Goal: Task Accomplishment & Management: Use online tool/utility

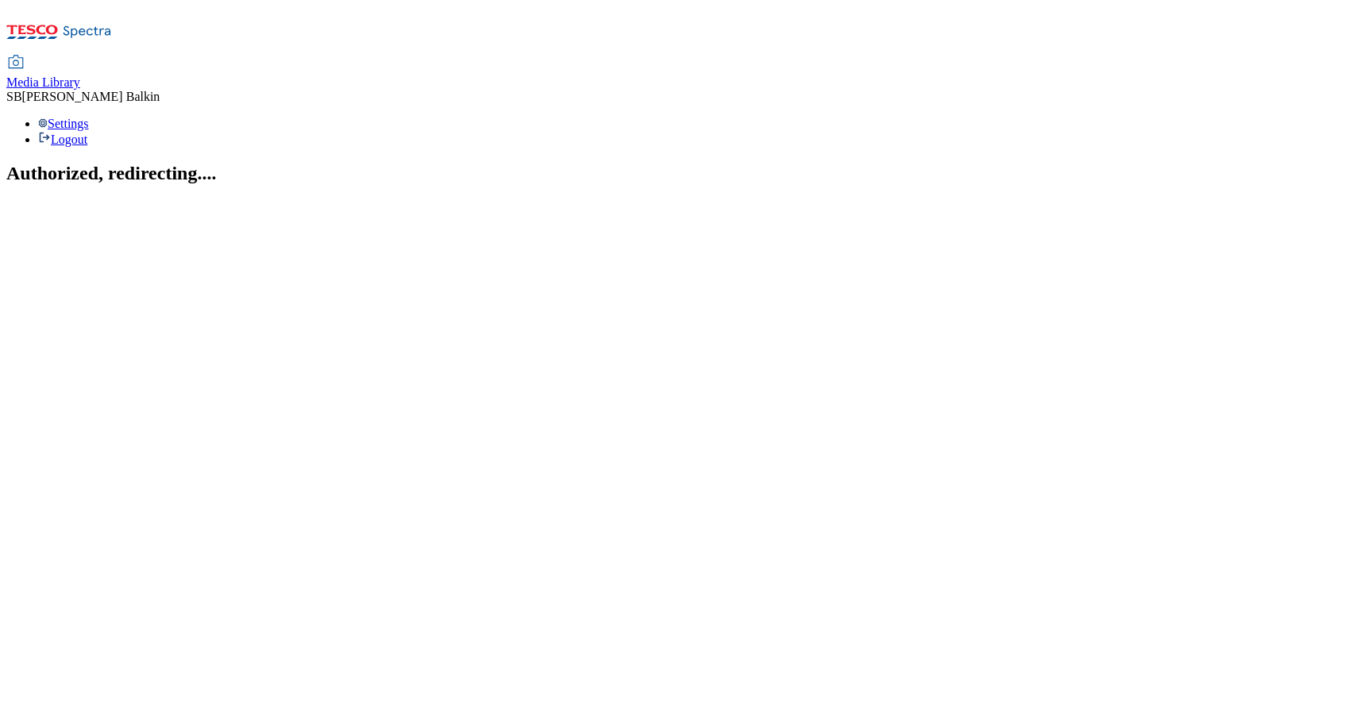
click at [80, 75] on span "Media Library" at bounding box center [43, 81] width 74 height 13
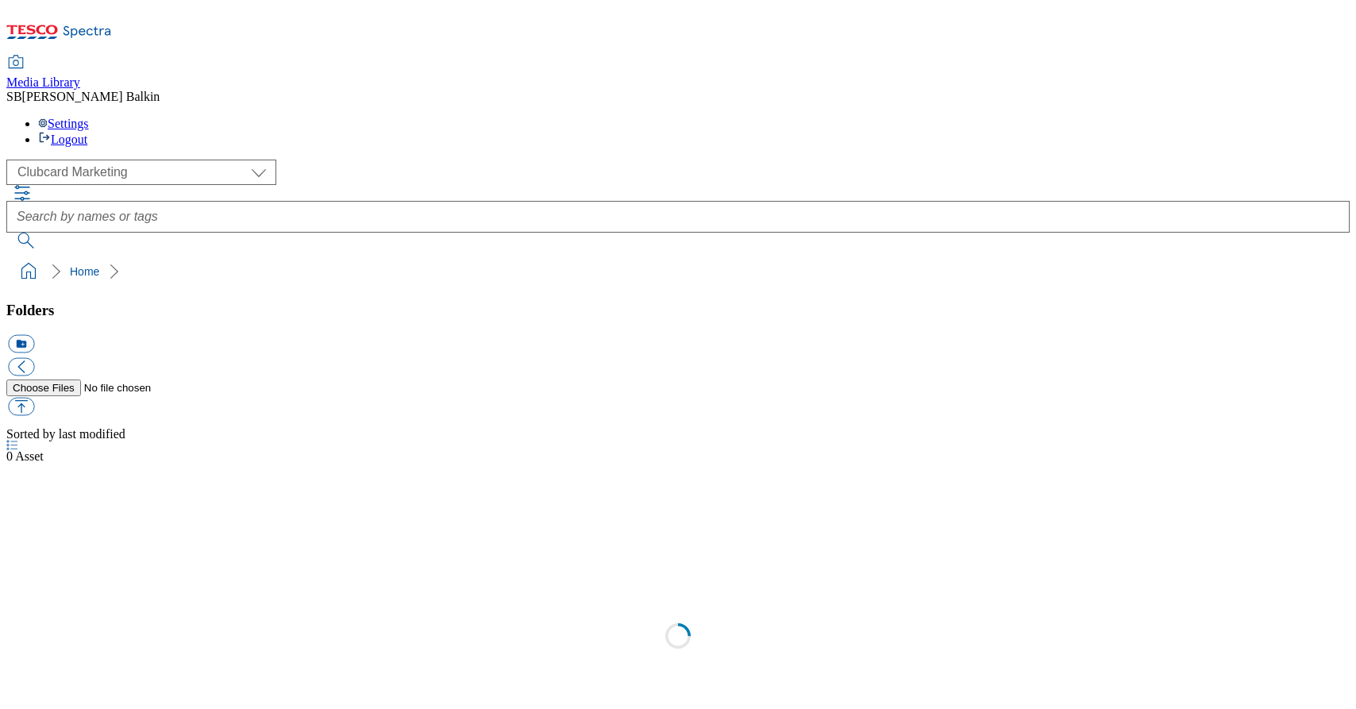
scroll to position [1, 0]
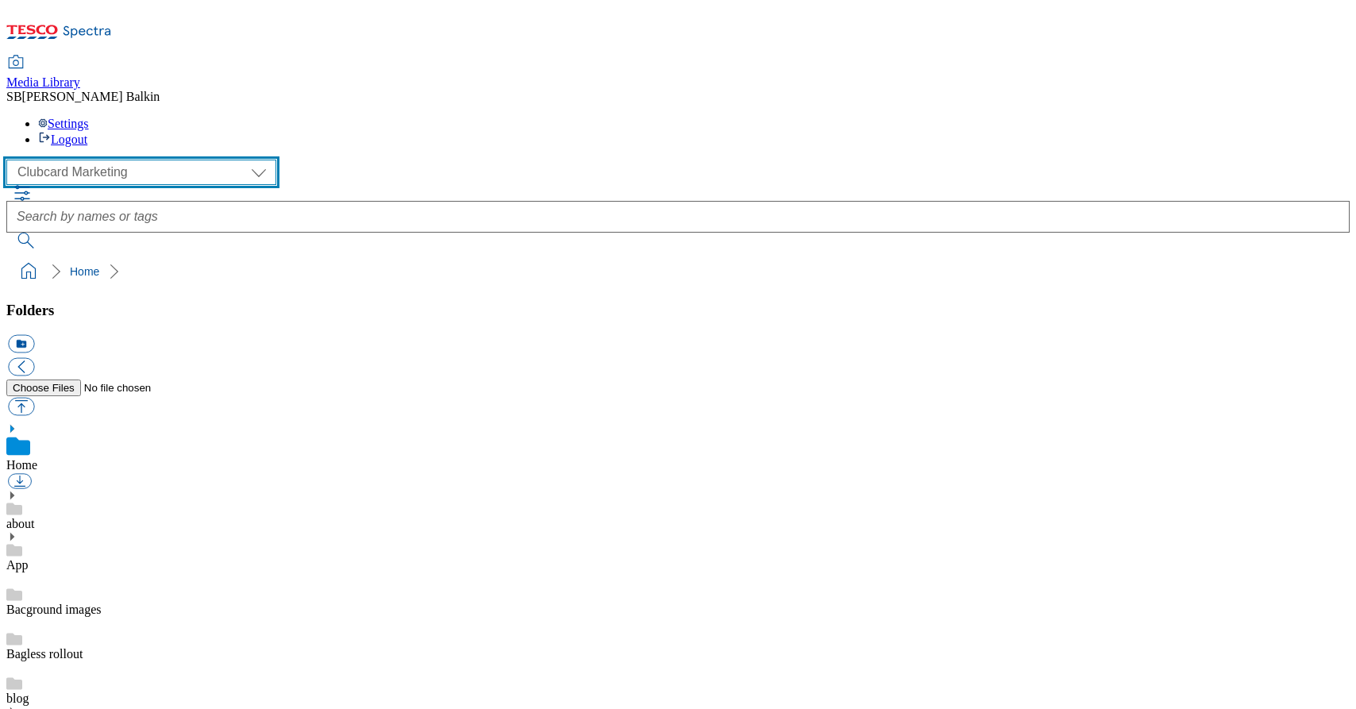
click at [154, 160] on select "Clubcard Marketing Dotcom UK FnF Stores GHS Marketing UK GHS Product UK GHS ROI…" at bounding box center [141, 172] width 270 height 25
select select "flare-ghs-mktg"
click at [11, 160] on select "Clubcard Marketing Dotcom UK FnF Stores GHS Marketing UK GHS Product UK GHS ROI…" at bounding box center [141, 172] width 270 height 25
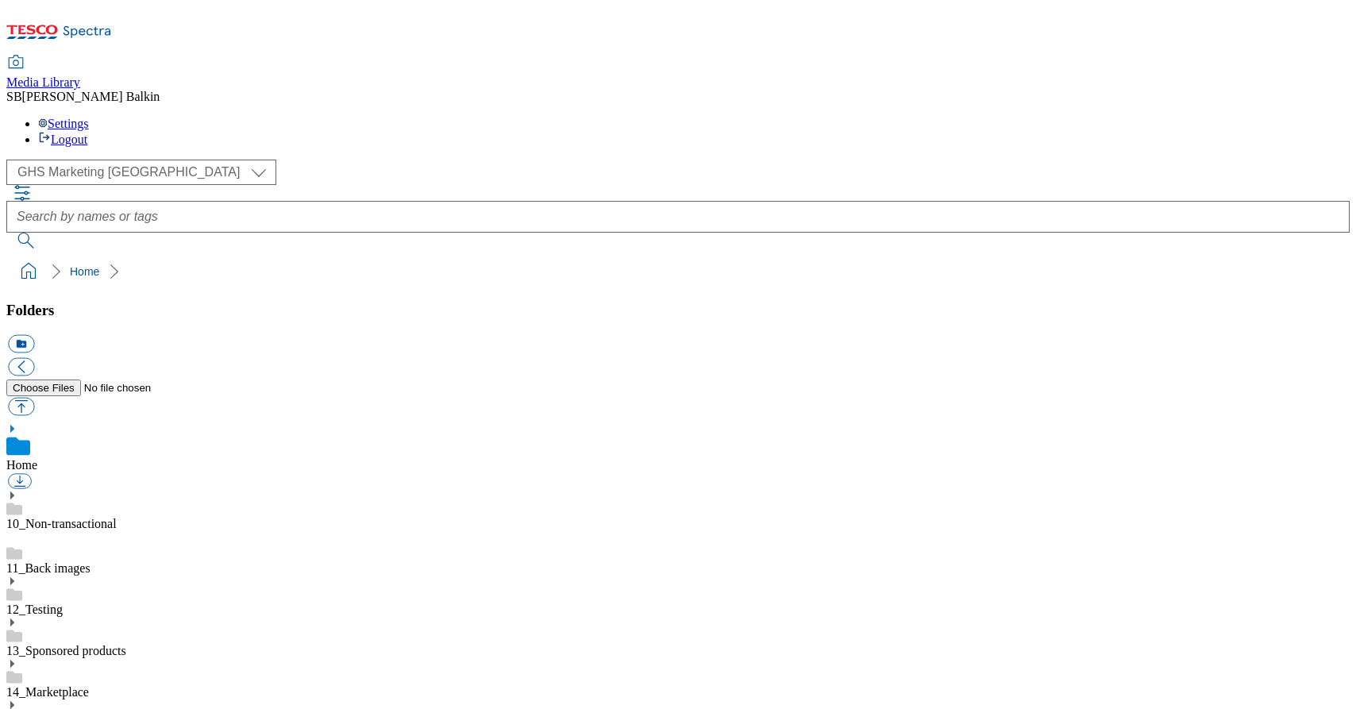
click at [17, 699] on icon at bounding box center [11, 704] width 11 height 11
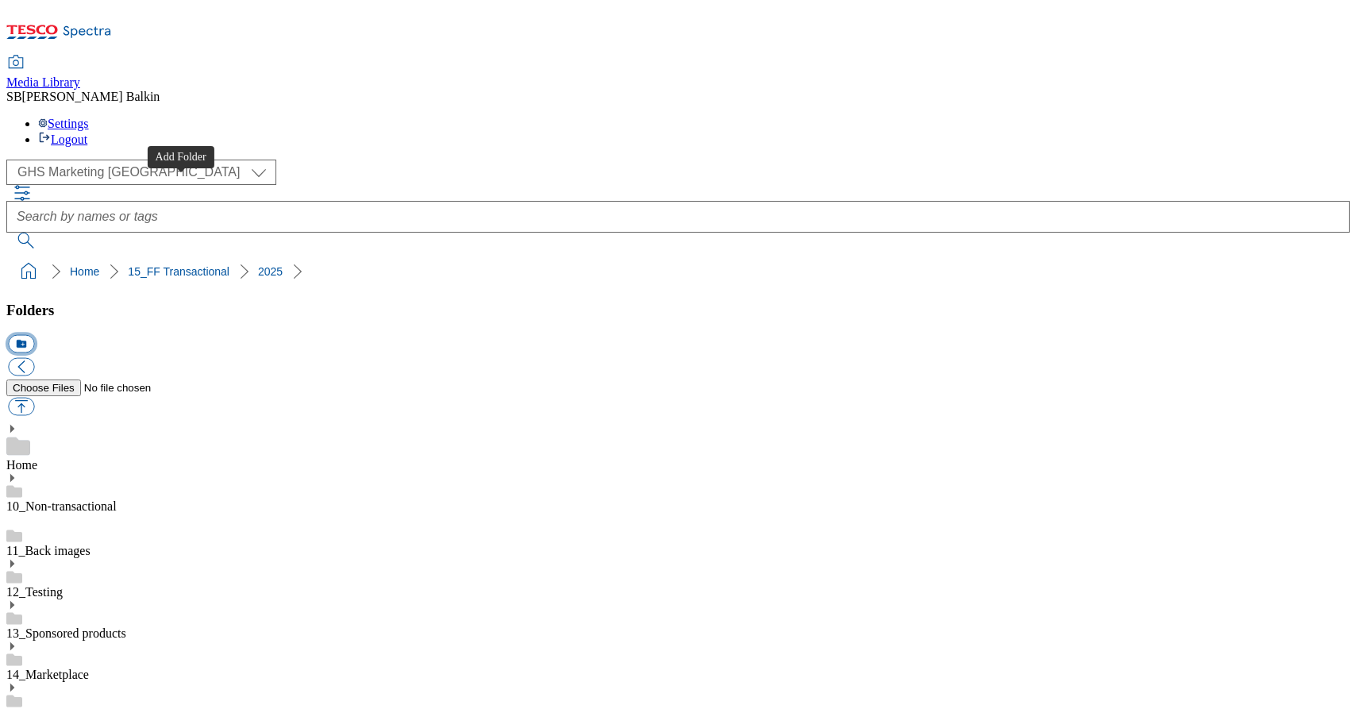
click at [34, 335] on button "icon_new_folder" at bounding box center [21, 344] width 26 height 18
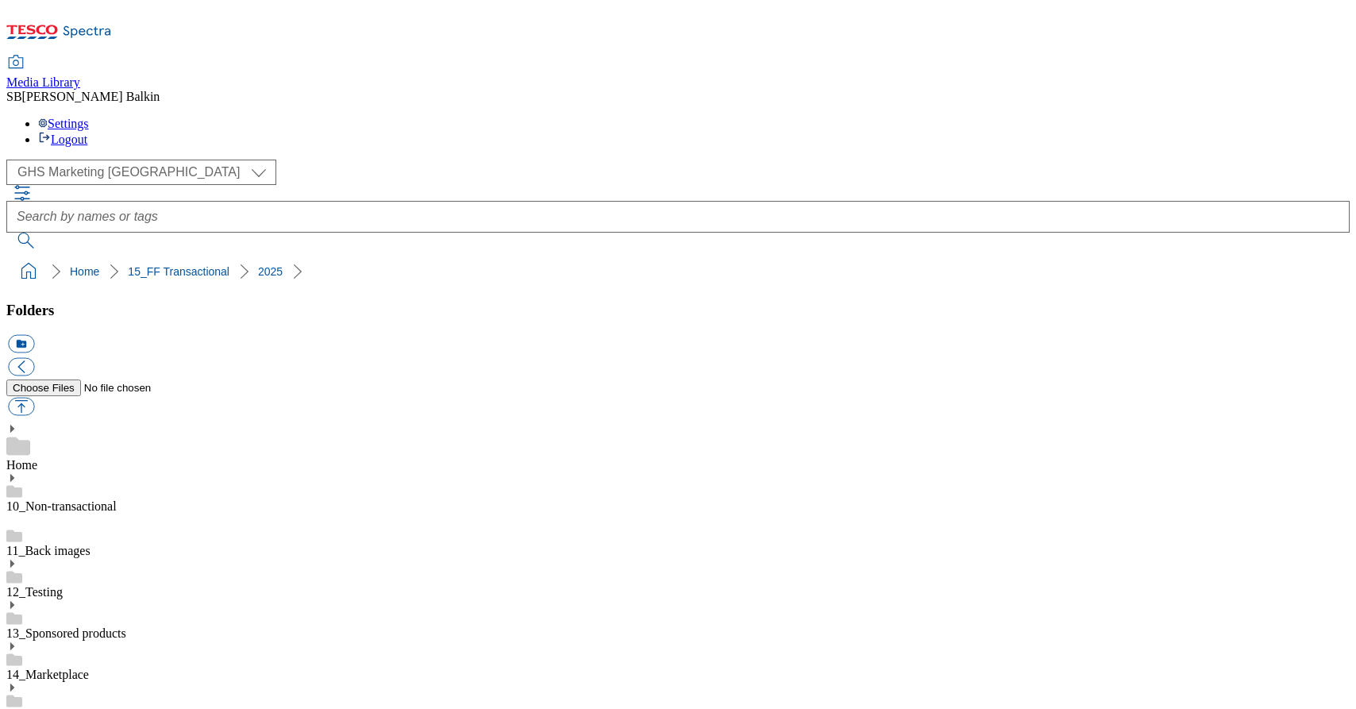
scroll to position [178, 0]
click at [34, 335] on button "icon_new_folder" at bounding box center [21, 344] width 26 height 18
type input "2528"
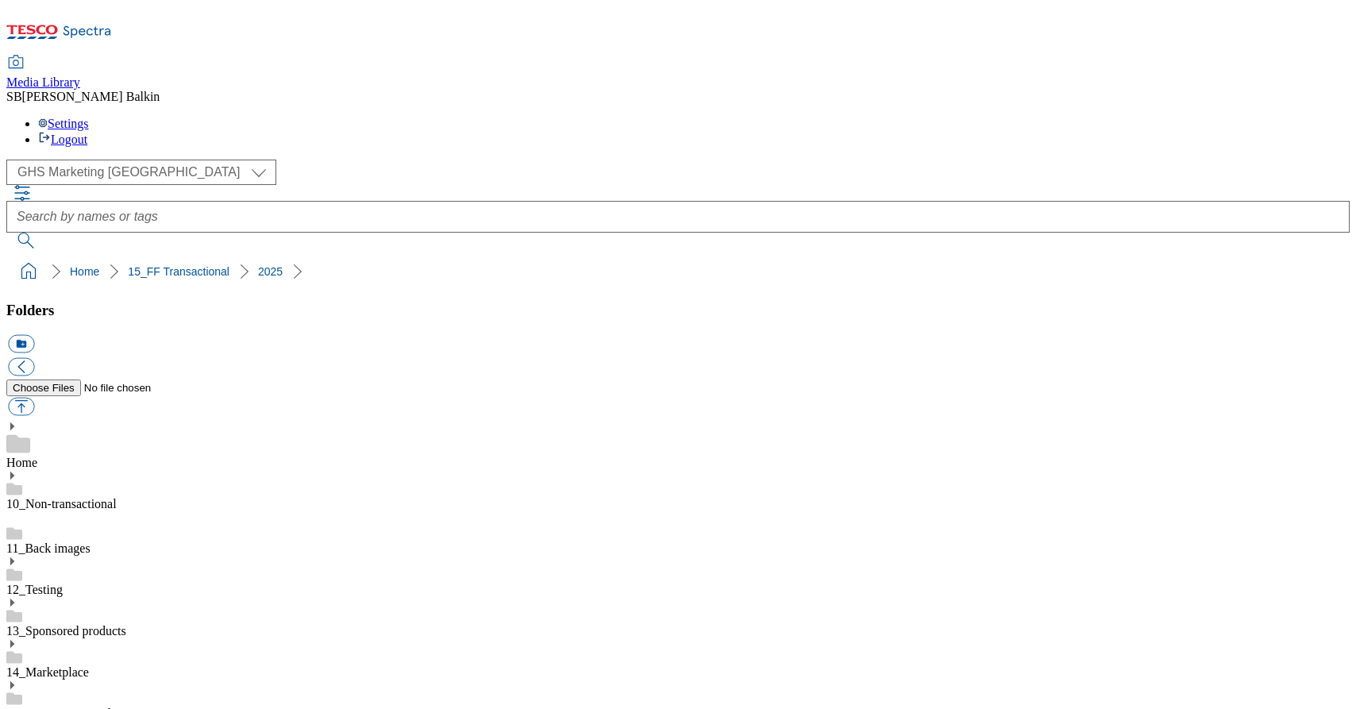
click at [34, 335] on button "icon_new_folder" at bounding box center [21, 344] width 26 height 18
type input "Changeover"
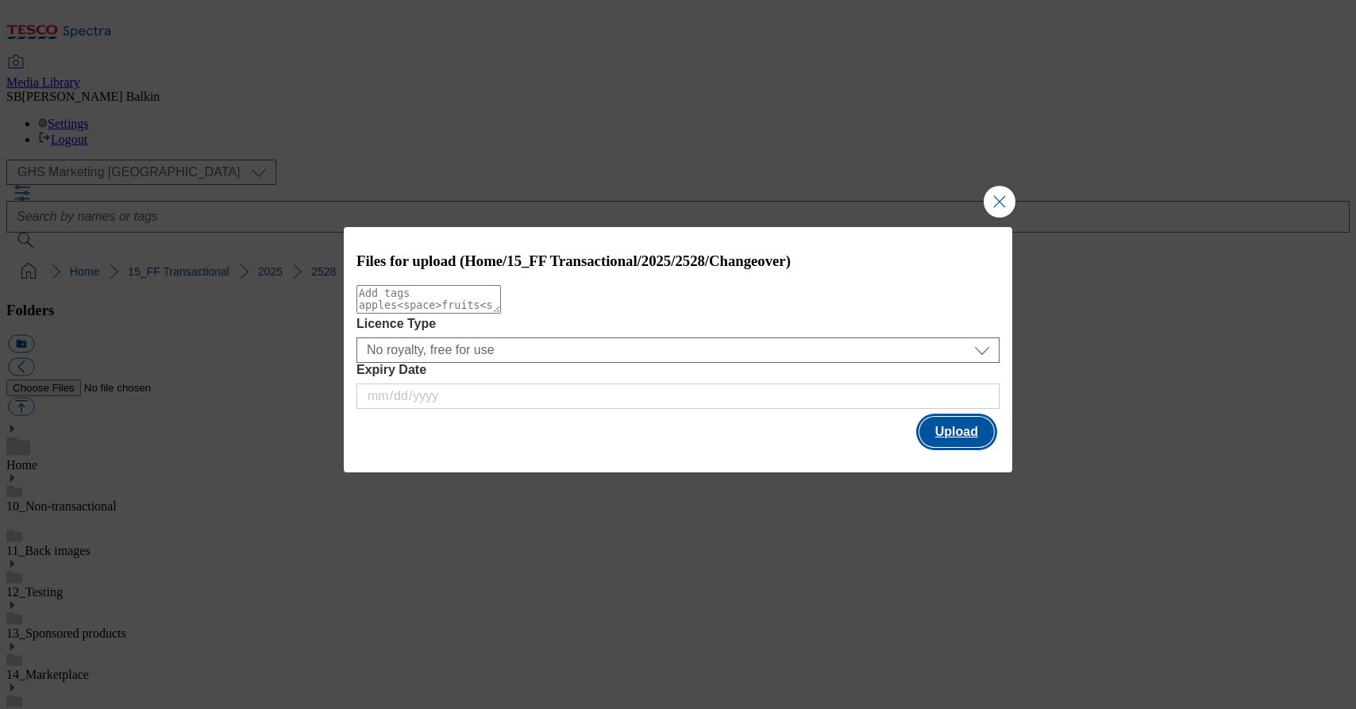
click at [946, 429] on button "Upload" at bounding box center [956, 432] width 75 height 30
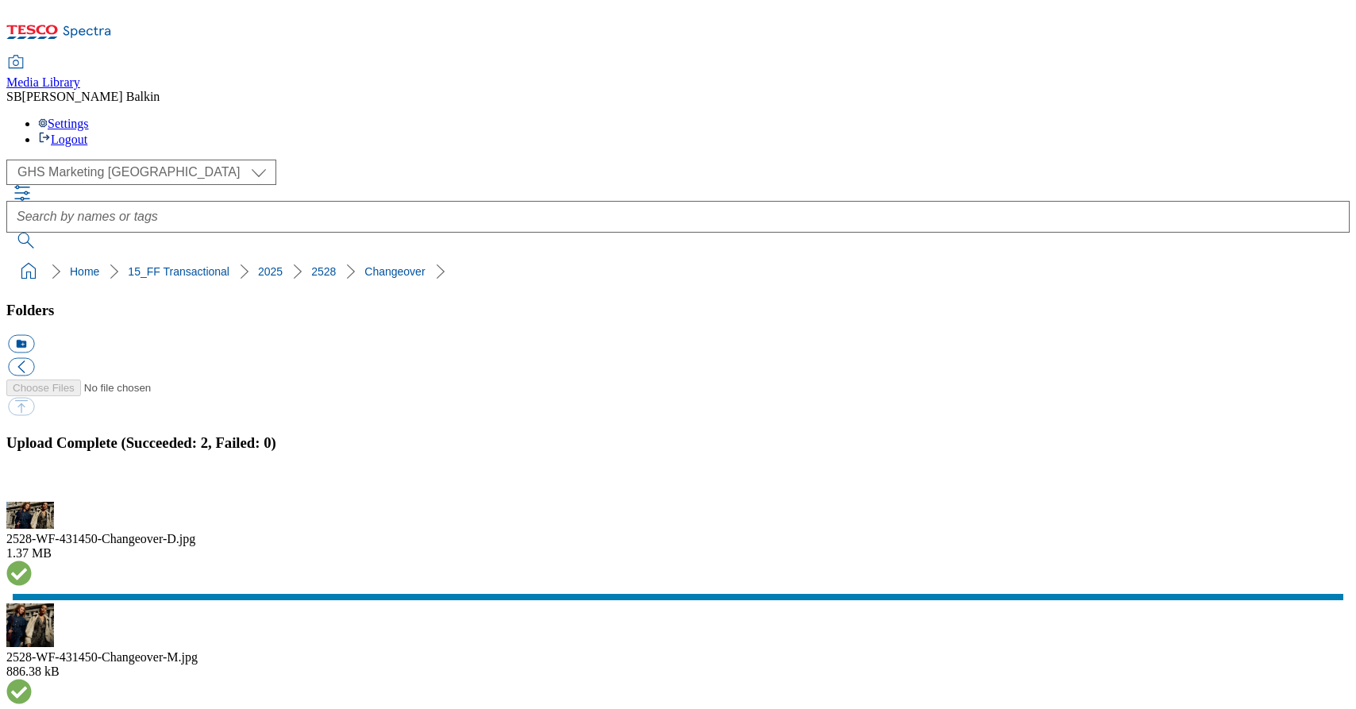
drag, startPoint x: 10, startPoint y: 160, endPoint x: 364, endPoint y: 151, distance: 354.9
click at [364, 256] on ol "Home 15_FF Transactional 2025 2528 Changeover" at bounding box center [682, 271] width 1333 height 30
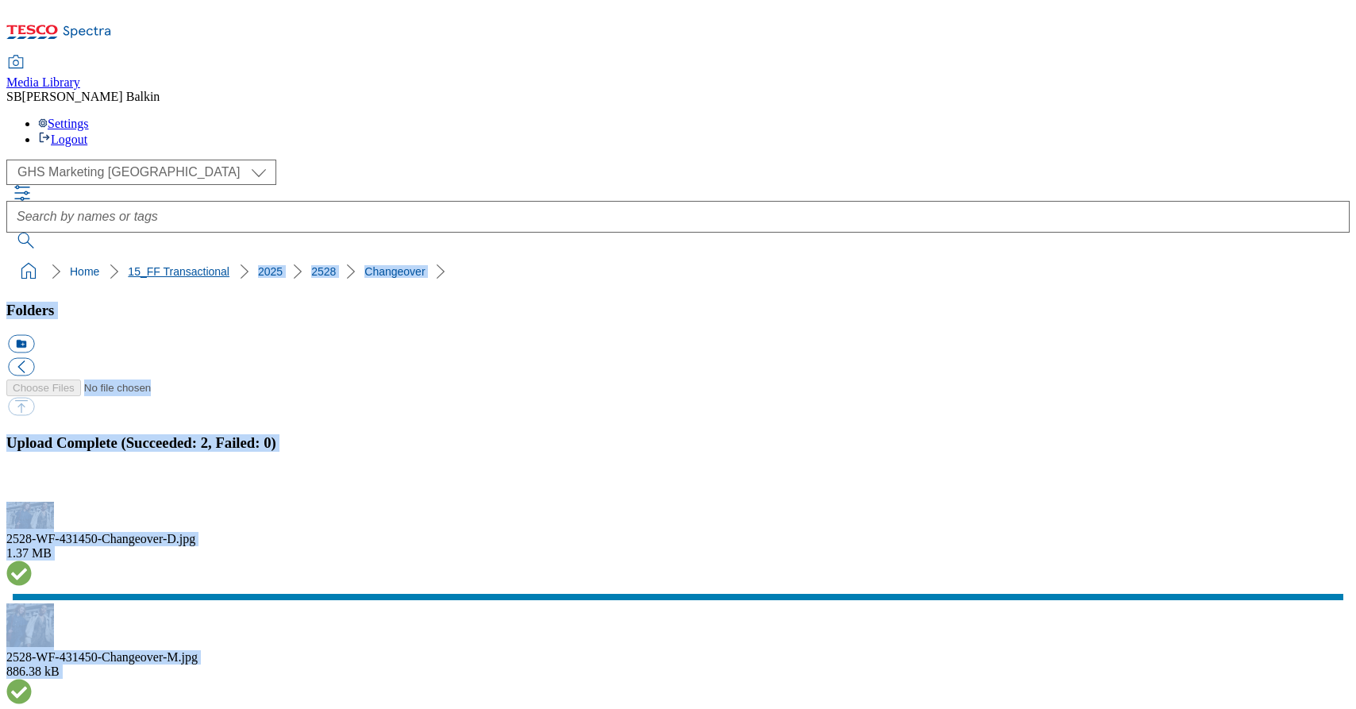
drag, startPoint x: 367, startPoint y: 169, endPoint x: 87, endPoint y: 156, distance: 279.7
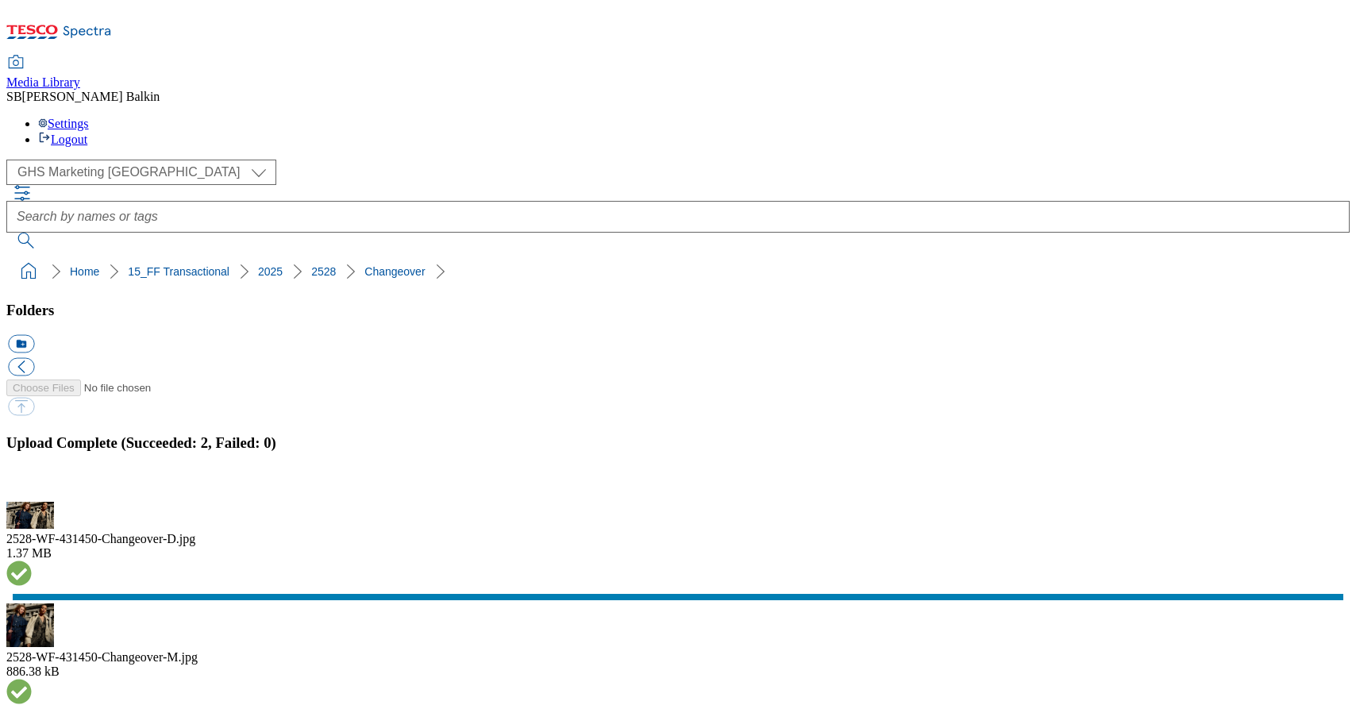
click at [94, 160] on div "( optional ) Clubcard Marketing Dotcom UK FnF Stores GHS Marketing UK GHS Produ…" at bounding box center [677, 223] width 1343 height 127
drag, startPoint x: 5, startPoint y: 156, endPoint x: 362, endPoint y: 151, distance: 357.2
click at [362, 256] on nav "Home 15_FF Transactional 2025 2528 Changeover" at bounding box center [677, 271] width 1343 height 30
copy ol "Home 15_FF Transactional 2025 2528 Changeover"
click at [322, 160] on div "( optional ) Clubcard Marketing Dotcom UK FnF Stores GHS Marketing UK GHS Produ…" at bounding box center [677, 172] width 1343 height 25
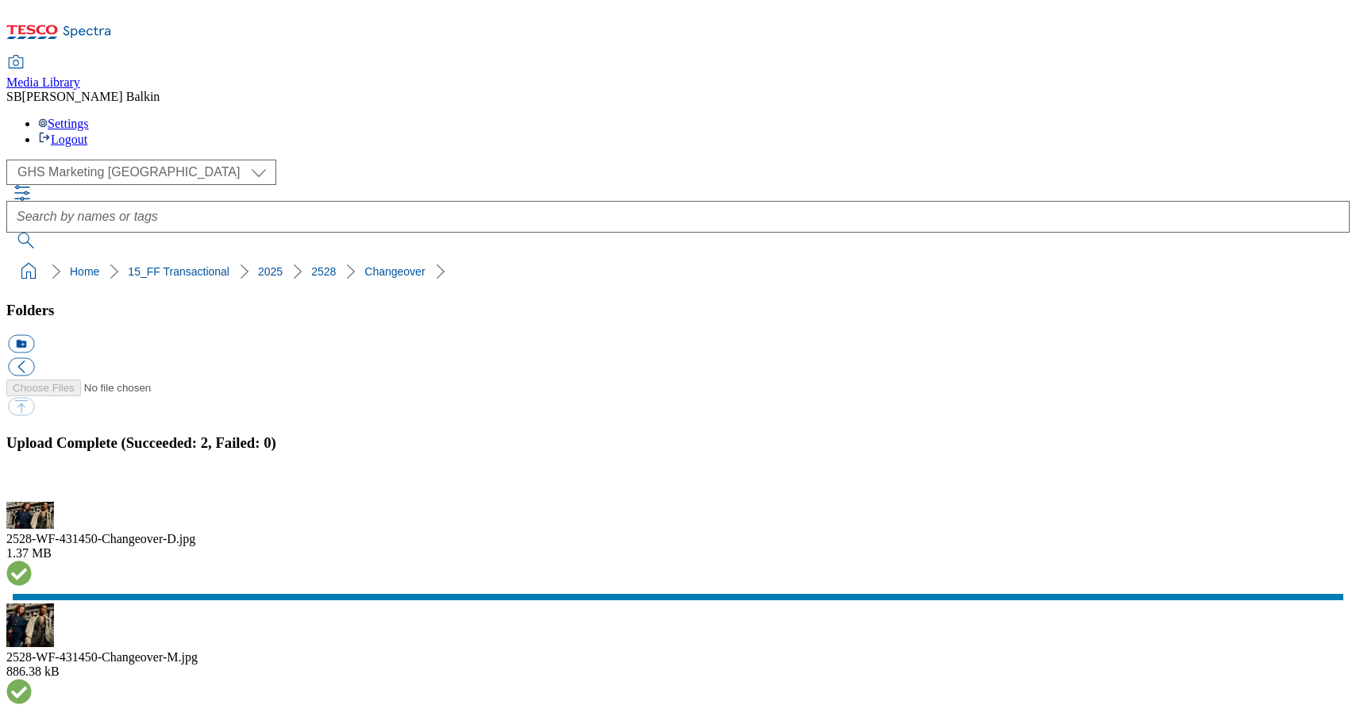
click at [34, 335] on button "icon_new_folder" at bounding box center [21, 344] width 26 height 18
type input "Knitwear BL"
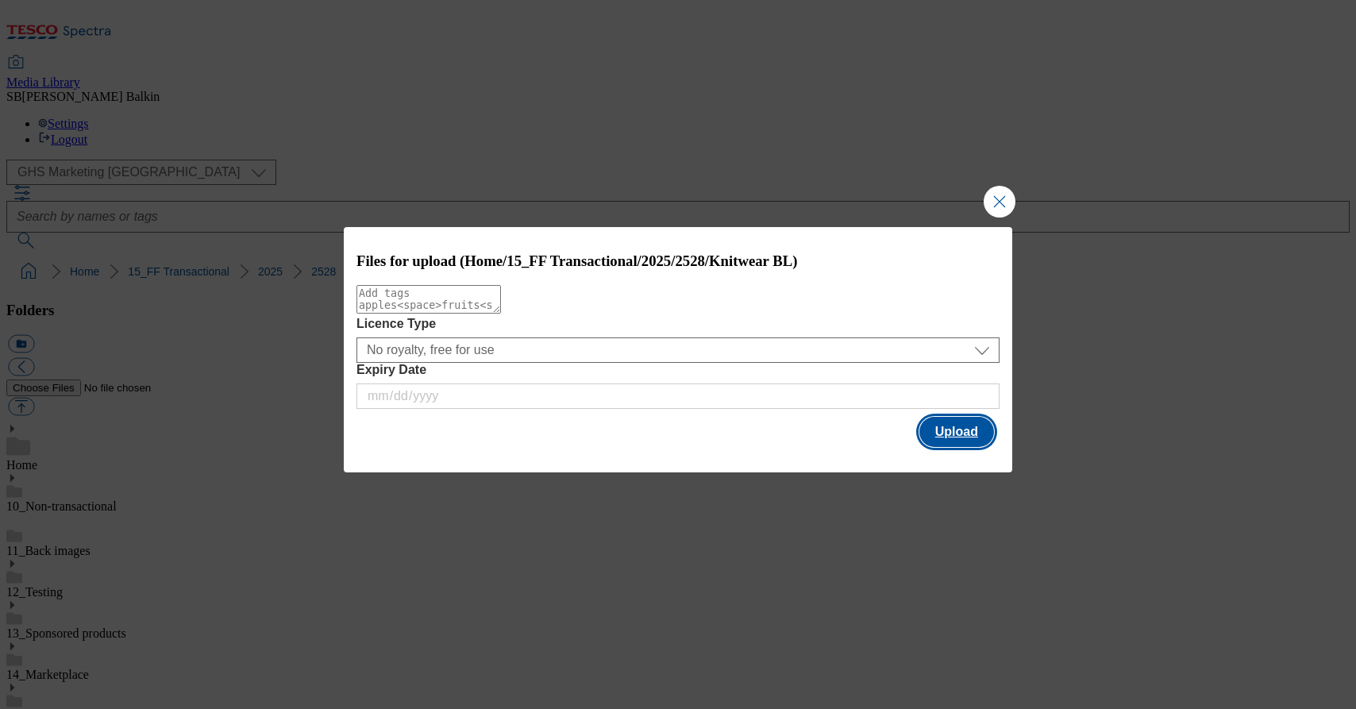
click at [950, 437] on button "Upload" at bounding box center [956, 432] width 75 height 30
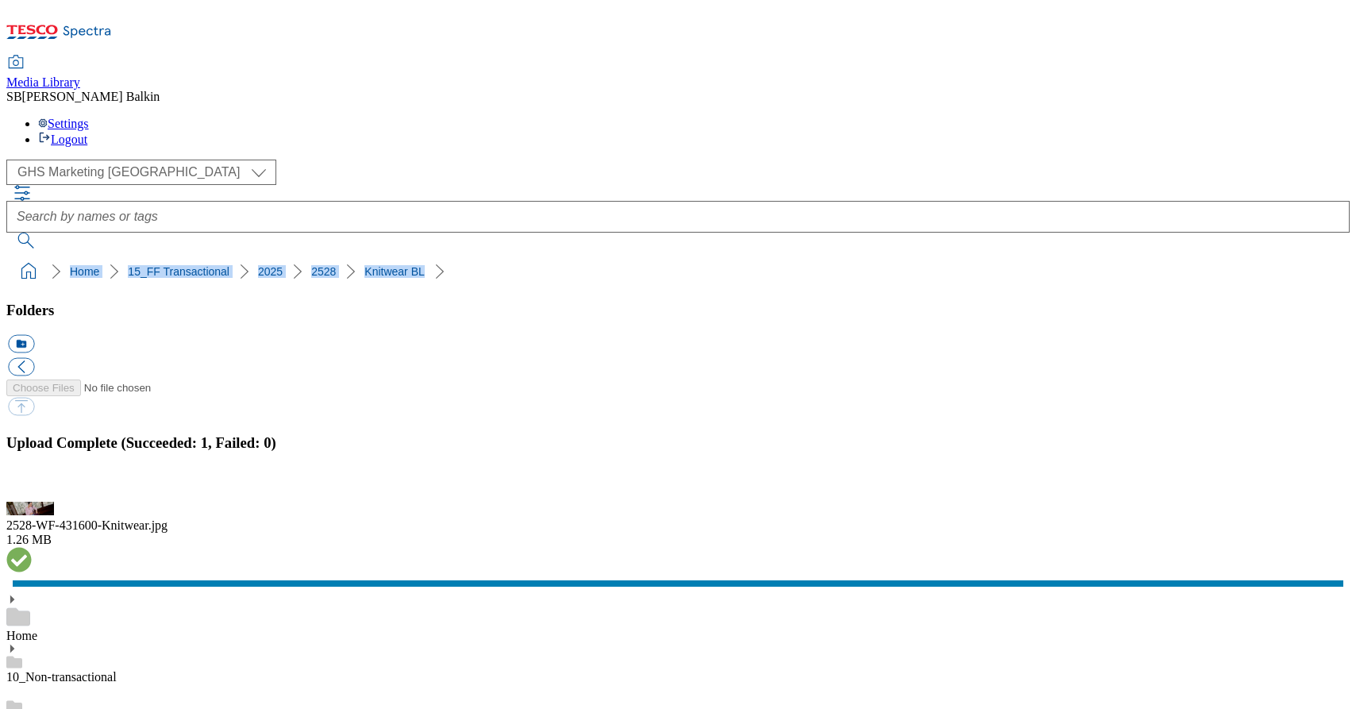
drag, startPoint x: 8, startPoint y: 160, endPoint x: 367, endPoint y: 152, distance: 358.9
click at [367, 256] on nav "Home 15_FF Transactional 2025 2528 Knitwear BL" at bounding box center [677, 271] width 1343 height 30
copy ol "Home 15_FF Transactional 2025 2528 Knitwear BL"
